Goal: Book appointment/travel/reservation

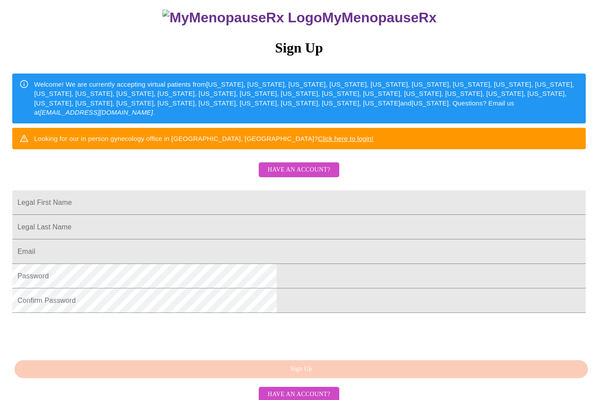
click at [317, 175] on span "Have an account?" at bounding box center [298, 169] width 63 height 11
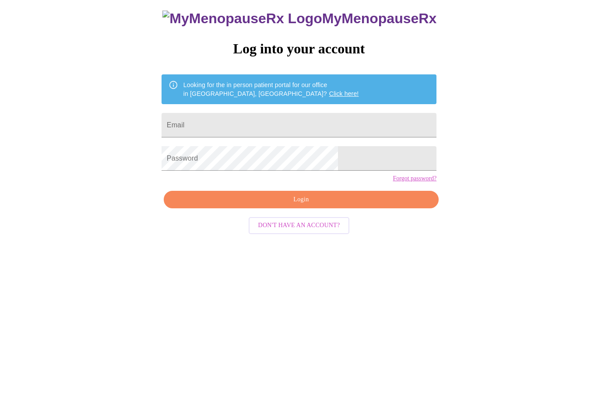
scroll to position [9, 0]
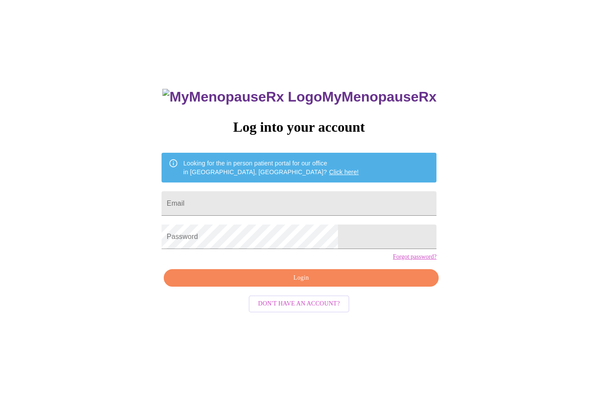
click at [308, 209] on input "Email" at bounding box center [298, 203] width 275 height 24
type input "J"
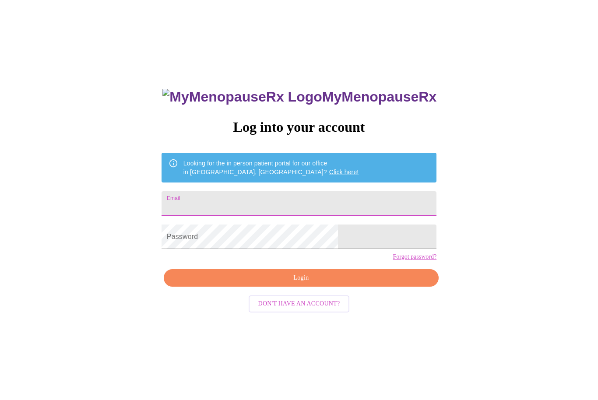
type input "J"
type input "jgajcak@gmail.com"
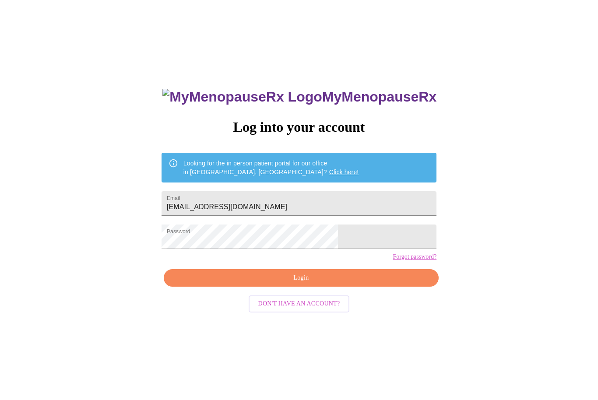
click at [288, 283] on span "Login" at bounding box center [301, 278] width 255 height 11
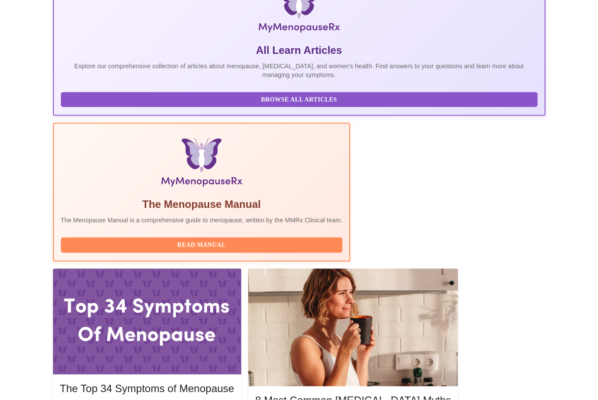
scroll to position [179, 0]
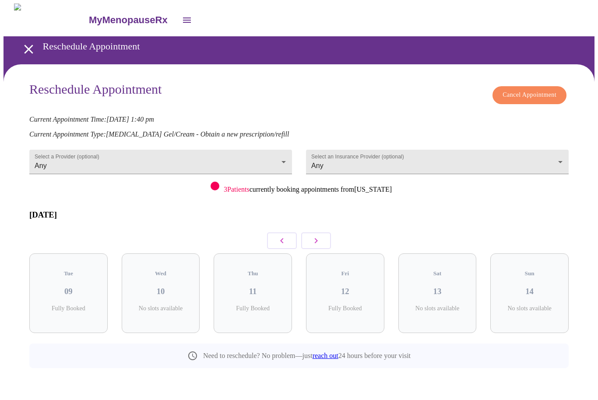
click at [318, 235] on icon "button" at bounding box center [316, 240] width 10 height 10
click at [164, 287] on h3 "15" at bounding box center [161, 292] width 64 height 10
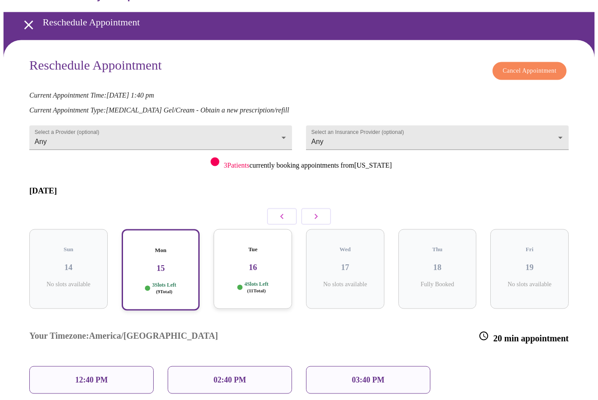
scroll to position [26, 0]
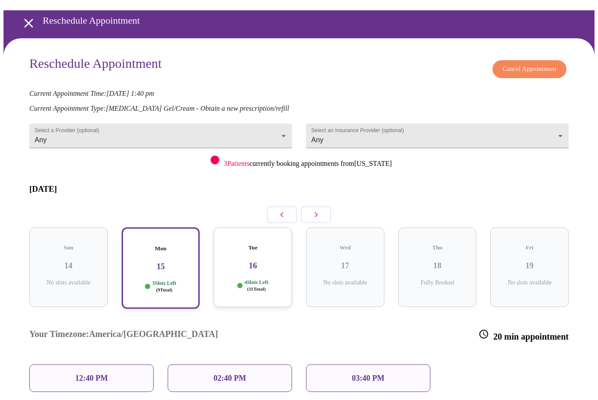
click at [266, 261] on h3 "16" at bounding box center [252, 266] width 64 height 10
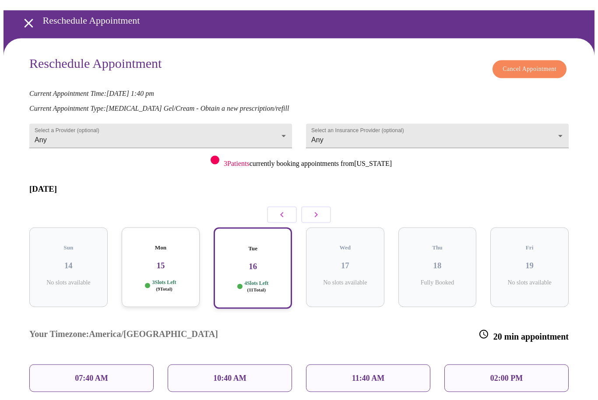
click at [168, 261] on h3 "15" at bounding box center [161, 266] width 64 height 10
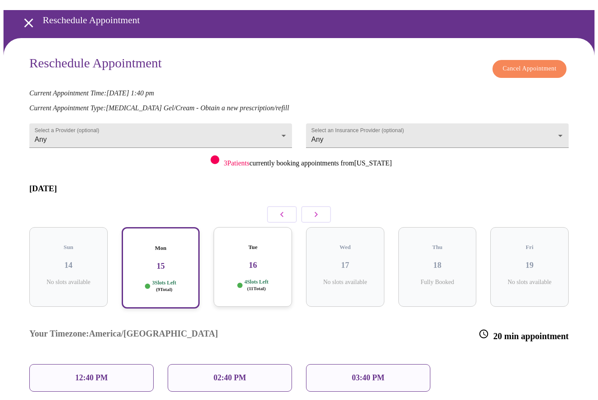
click at [110, 364] on div "12:40 PM" at bounding box center [91, 378] width 124 height 28
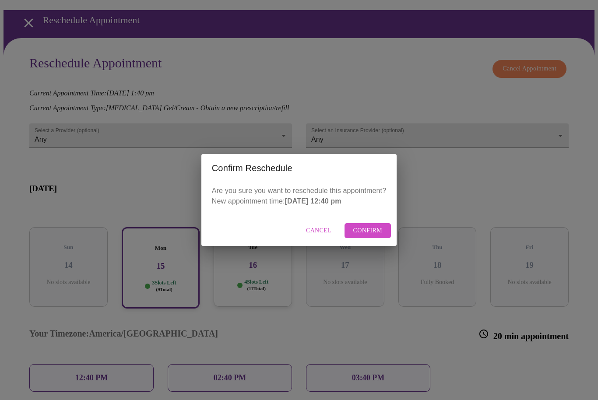
click at [369, 236] on span "Confirm" at bounding box center [367, 230] width 29 height 11
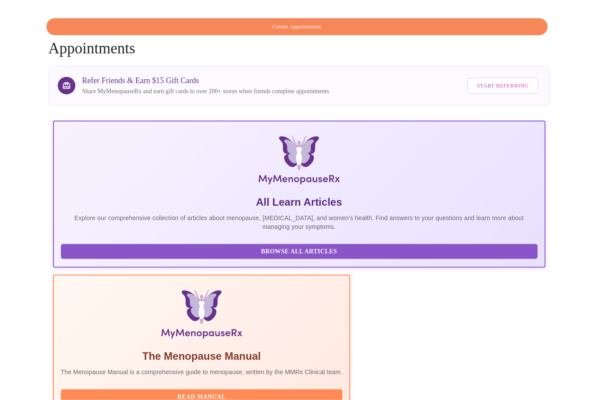
scroll to position [80, 0]
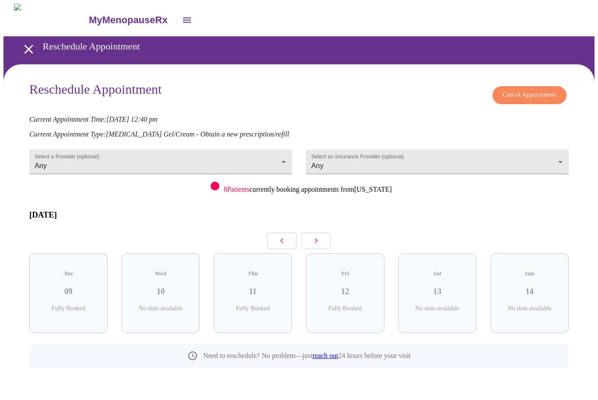
click at [165, 159] on body "MyMenopauseRx Reschedule Appointment Reschedule Appointment Cancel Appointment …" at bounding box center [298, 205] width 591 height 404
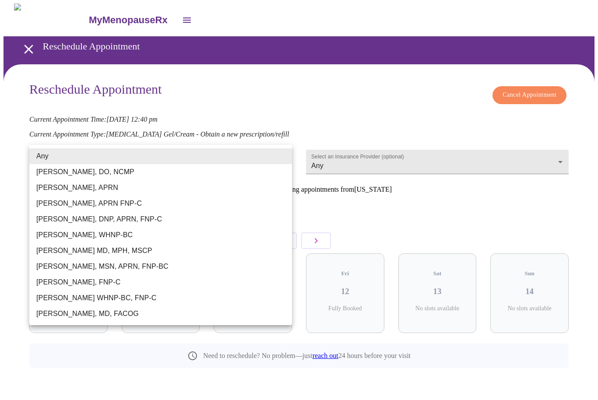
click at [187, 219] on li "[PERSON_NAME], DNP, APRN, FNP-C" at bounding box center [160, 219] width 262 height 16
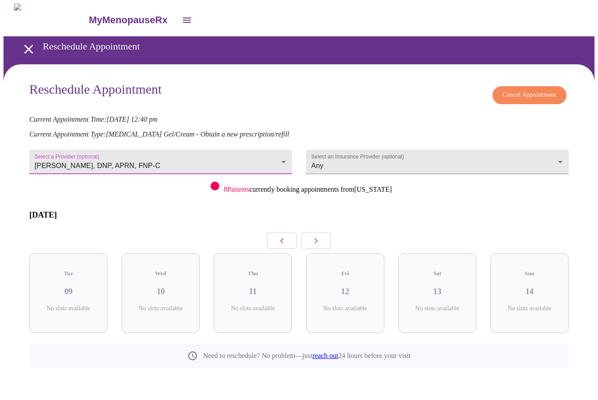
click at [138, 157] on body "MyMenopauseRx Reschedule Appointment Reschedule Appointment Cancel Appointment …" at bounding box center [298, 205] width 591 height 404
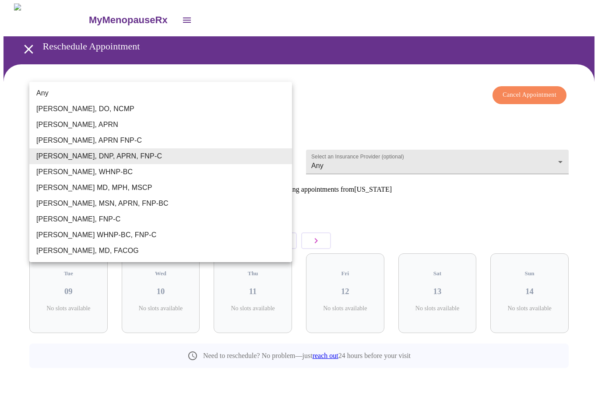
click at [105, 205] on li "[PERSON_NAME], MSN, APRN, FNP-BC" at bounding box center [160, 204] width 262 height 16
type input "[PERSON_NAME], MSN, APRN, FNP-BC"
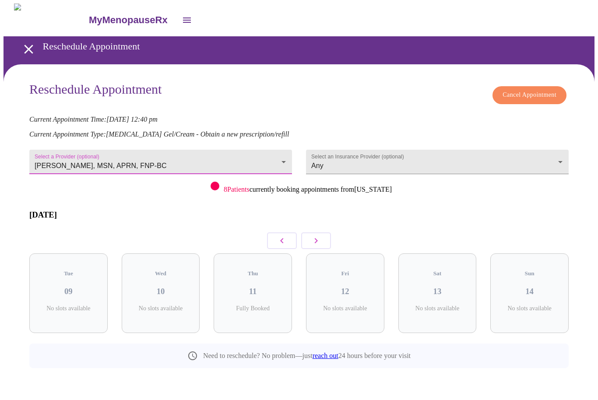
click at [409, 166] on body "MyMenopauseRx Reschedule Appointment Reschedule Appointment Cancel Appointment …" at bounding box center [298, 205] width 591 height 404
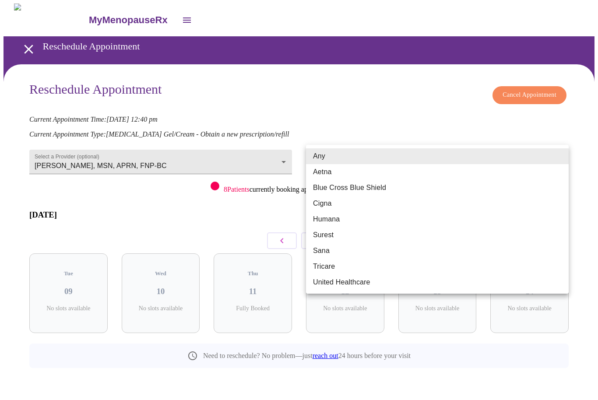
click at [363, 188] on li "Blue Cross Blue Shield" at bounding box center [437, 188] width 262 height 16
type input "Blue Cross Blue Shield"
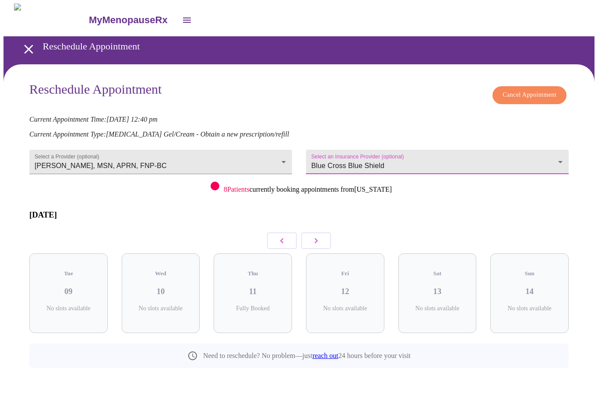
click at [535, 90] on span "Cancel Appointment" at bounding box center [529, 95] width 54 height 11
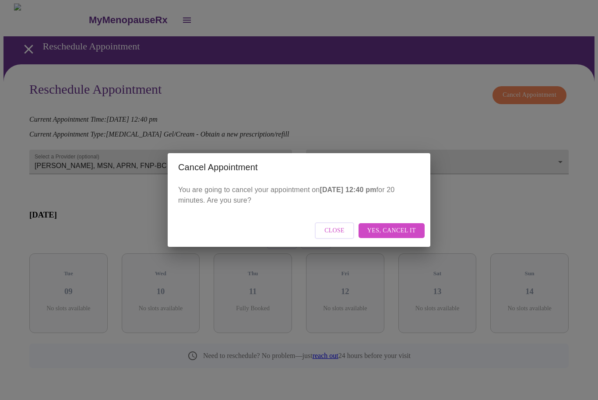
click at [336, 231] on span "Close" at bounding box center [334, 230] width 20 height 11
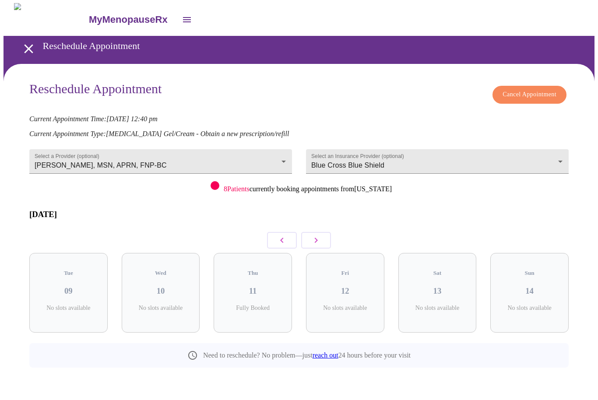
click at [525, 95] on span "Cancel Appointment" at bounding box center [529, 95] width 54 height 11
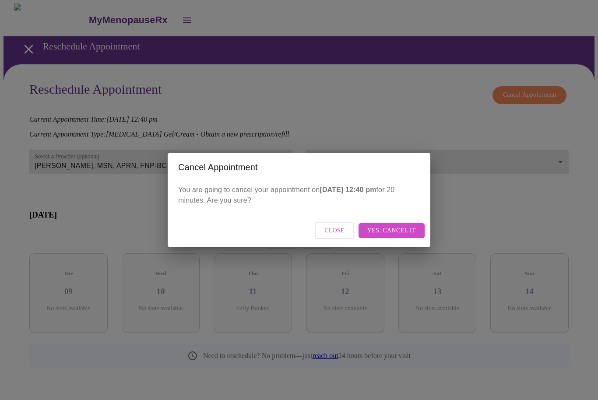
click at [339, 234] on span "Close" at bounding box center [334, 230] width 20 height 11
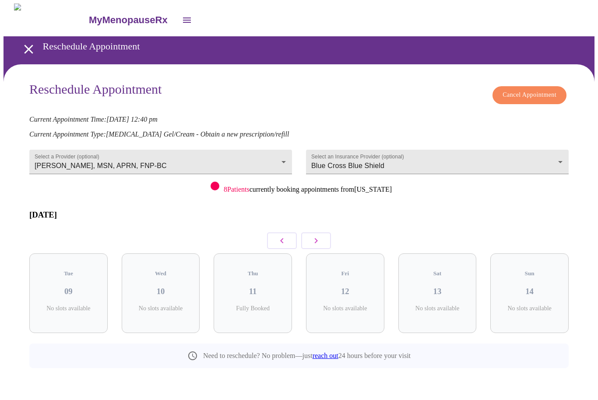
click at [518, 99] on button "Cancel Appointment" at bounding box center [529, 95] width 74 height 18
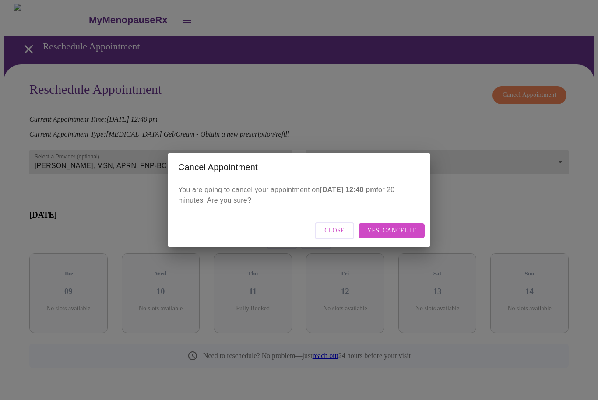
click at [395, 231] on span "Yes, cancel it" at bounding box center [391, 230] width 49 height 11
click at [374, 233] on span "Close" at bounding box center [372, 230] width 20 height 11
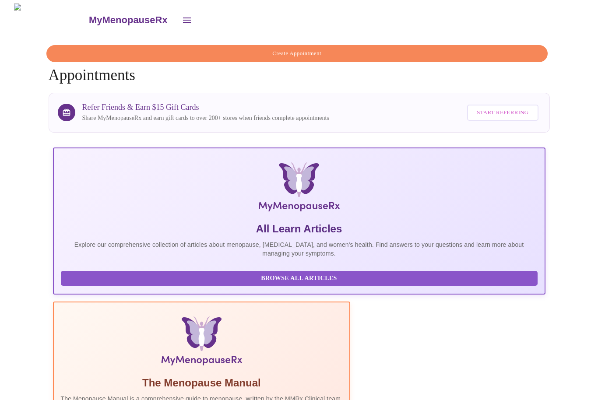
click at [182, 20] on icon "open drawer" at bounding box center [187, 20] width 10 height 10
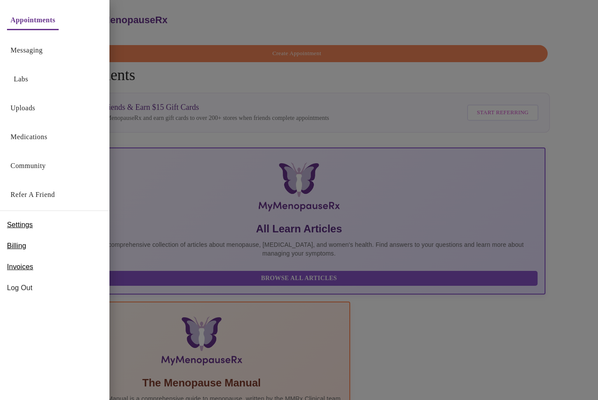
click at [49, 20] on link "Appointments" at bounding box center [32, 20] width 45 height 12
click at [189, 37] on div at bounding box center [299, 200] width 598 height 400
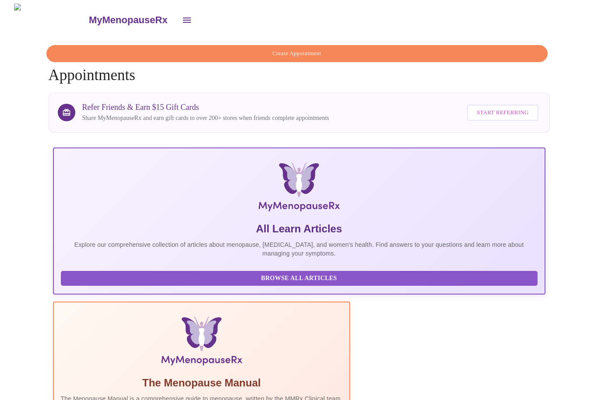
click at [336, 49] on span "Create Appointment" at bounding box center [296, 54] width 481 height 10
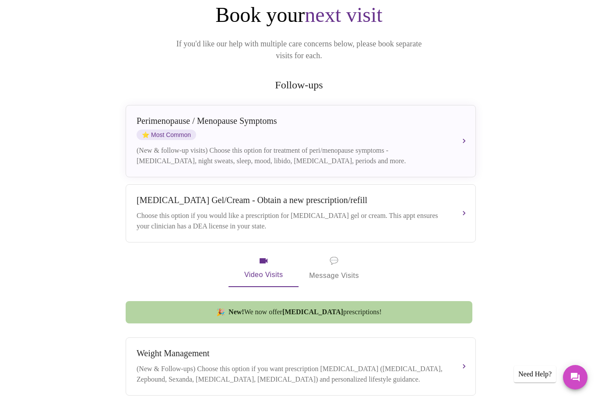
scroll to position [94, 0]
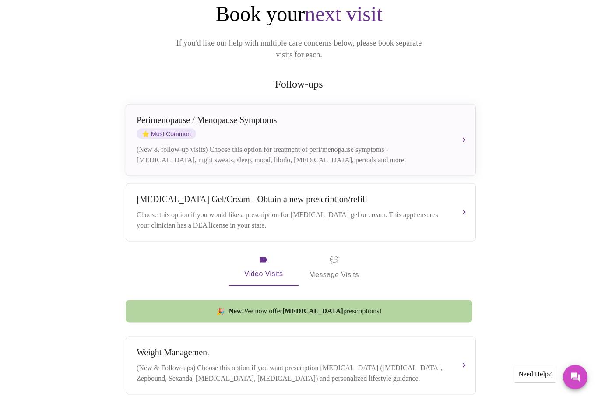
click at [305, 213] on div "Choose this option if you would like a prescription for testosterone gel or cre…" at bounding box center [291, 220] width 311 height 21
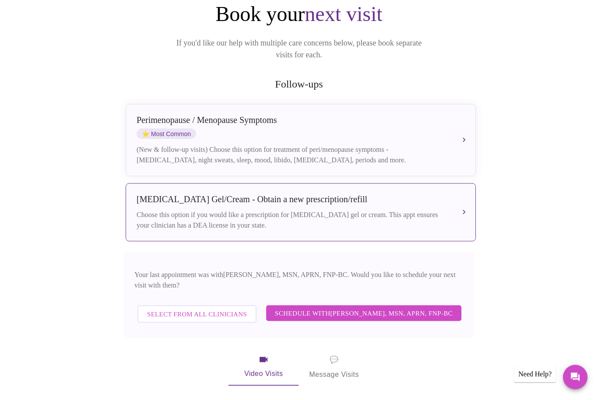
scroll to position [95, 0]
click at [367, 307] on span "Schedule with Larissa Wright, MSN, APRN, FNP-BC" at bounding box center [364, 312] width 178 height 11
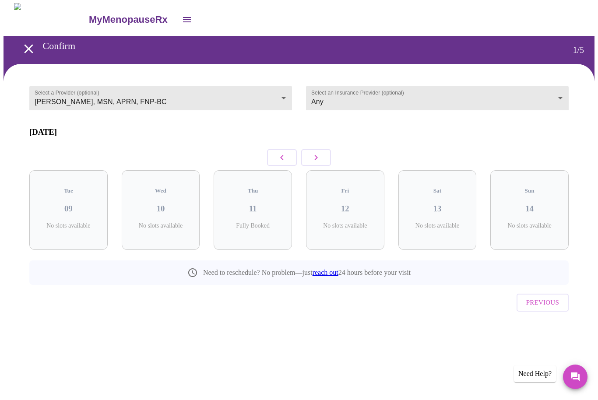
click at [320, 155] on icon "button" at bounding box center [316, 158] width 10 height 10
click at [434, 205] on div "Thu 18 4 Slots Left ( 4 Total)" at bounding box center [437, 211] width 78 height 80
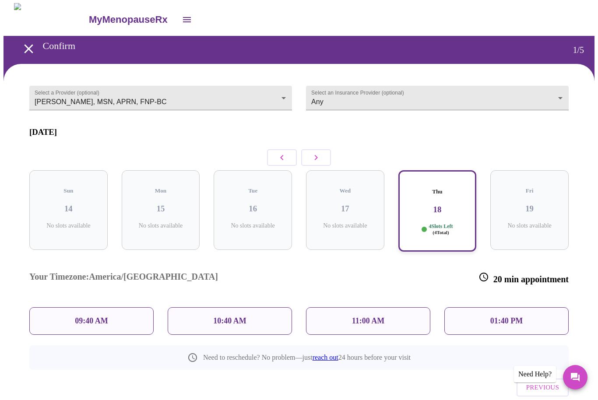
click at [495, 316] on p "01:40 PM" at bounding box center [506, 320] width 32 height 9
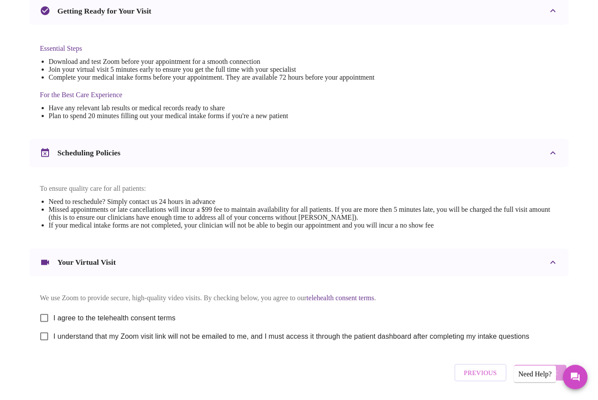
scroll to position [199, 0]
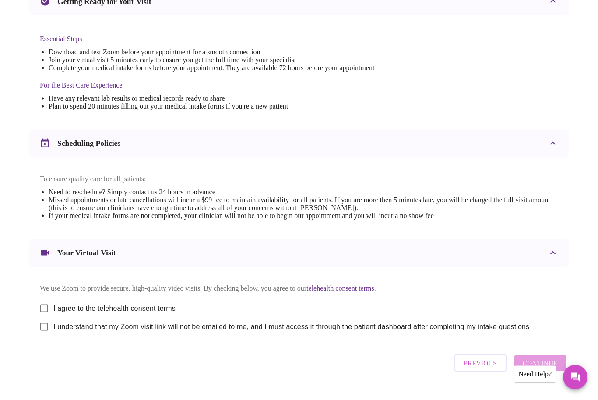
click at [44, 312] on input "I agree to the telehealth consent terms" at bounding box center [44, 308] width 18 height 18
checkbox input "true"
click at [42, 334] on input "I understand that my Zoom visit link will not be emailed to me, and I must acce…" at bounding box center [44, 327] width 18 height 18
checkbox input "true"
click at [538, 369] on span "Continue" at bounding box center [539, 362] width 35 height 11
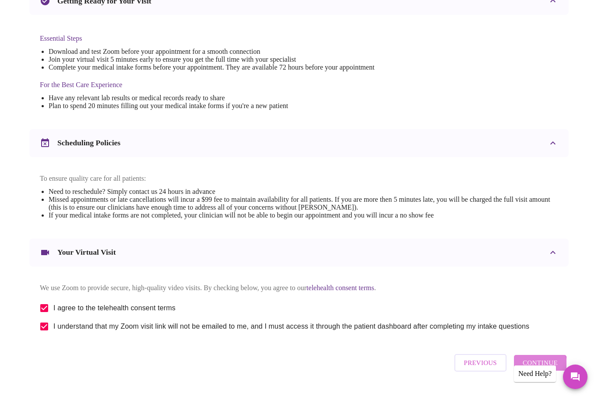
scroll to position [0, 0]
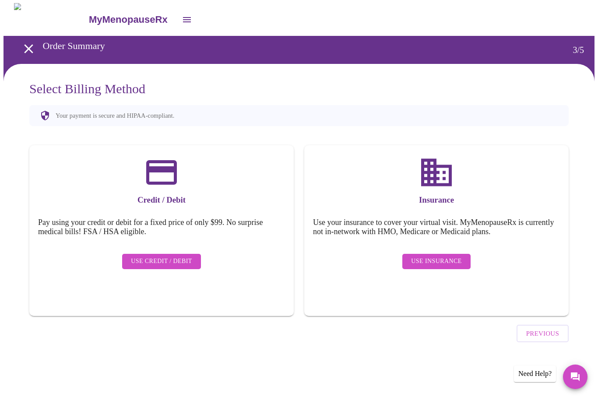
click at [417, 256] on span "Use Insurance" at bounding box center [436, 261] width 50 height 11
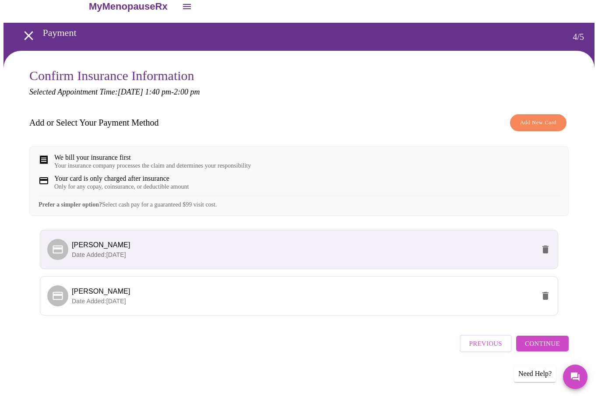
click at [536, 347] on span "Continue" at bounding box center [541, 343] width 35 height 11
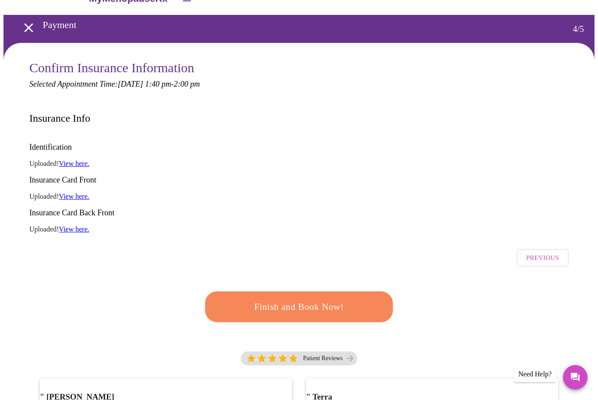
click at [266, 291] on button "Finish and Book Now!" at bounding box center [299, 306] width 188 height 31
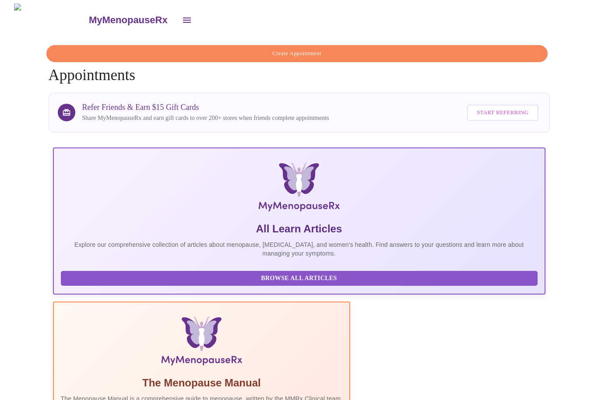
click at [176, 18] on button "open drawer" at bounding box center [186, 20] width 21 height 21
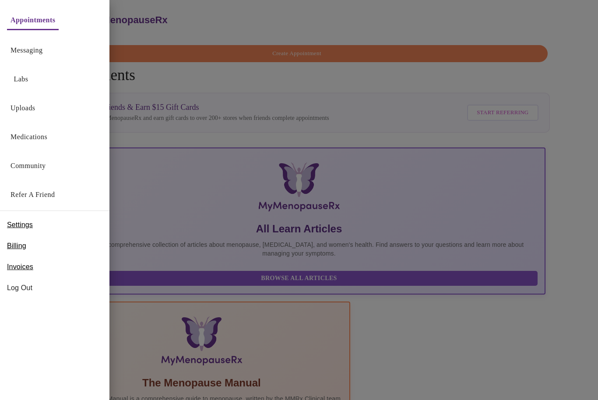
click at [49, 21] on link "Appointments" at bounding box center [32, 20] width 45 height 12
click at [345, 276] on div at bounding box center [299, 200] width 598 height 400
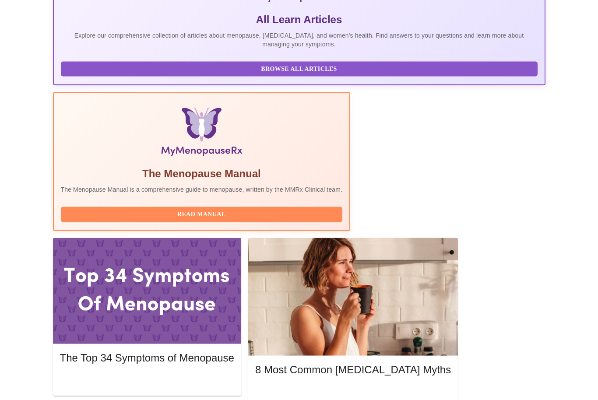
scroll to position [210, 0]
